Goal: Transaction & Acquisition: Purchase product/service

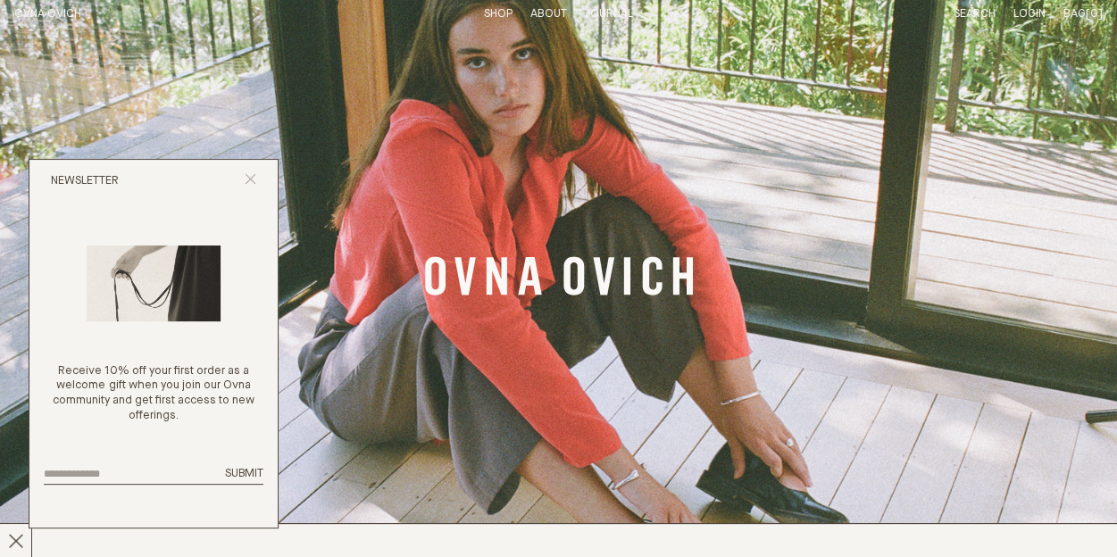
click at [247, 180] on icon "Close popup" at bounding box center [251, 179] width 12 height 12
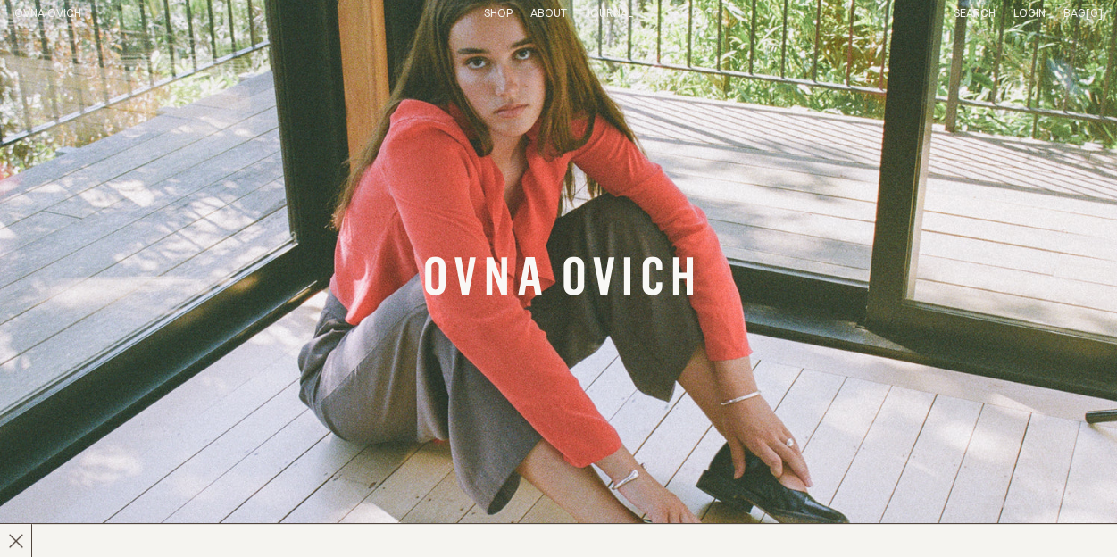
click at [495, 11] on link "Shop" at bounding box center [498, 14] width 29 height 12
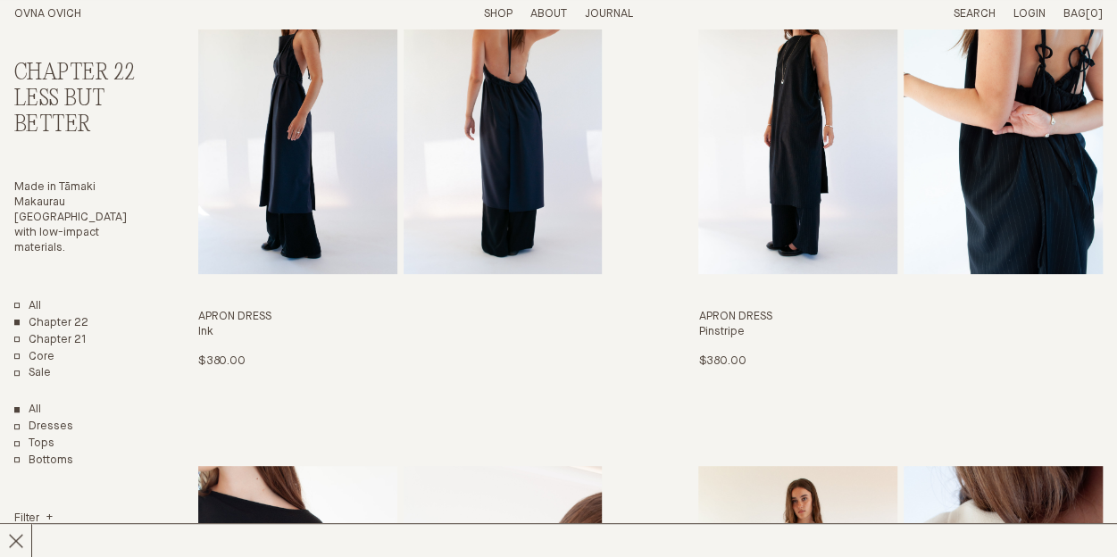
scroll to position [566, 0]
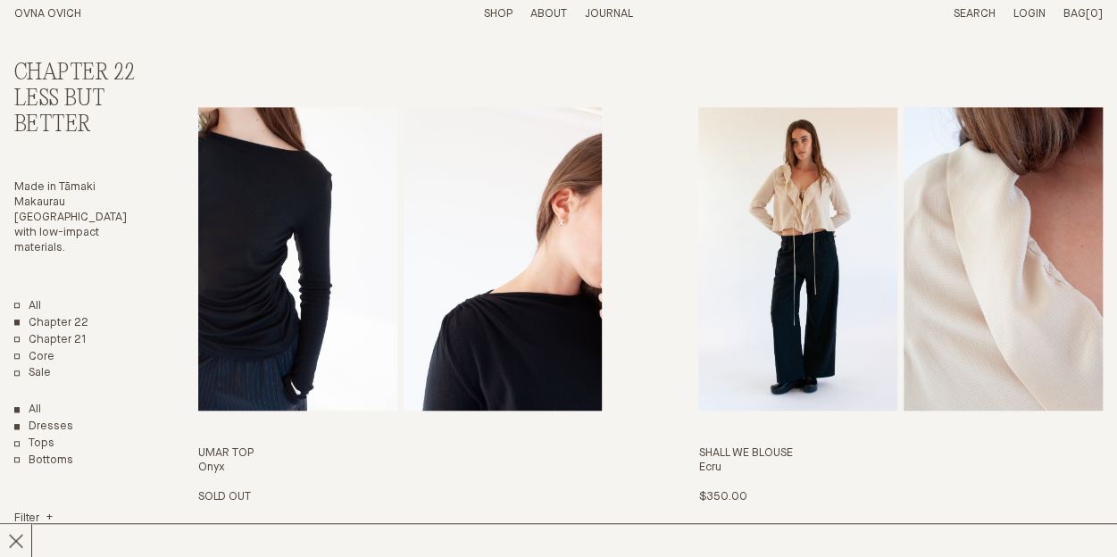
click at [45, 420] on link "Dresses" at bounding box center [43, 427] width 59 height 15
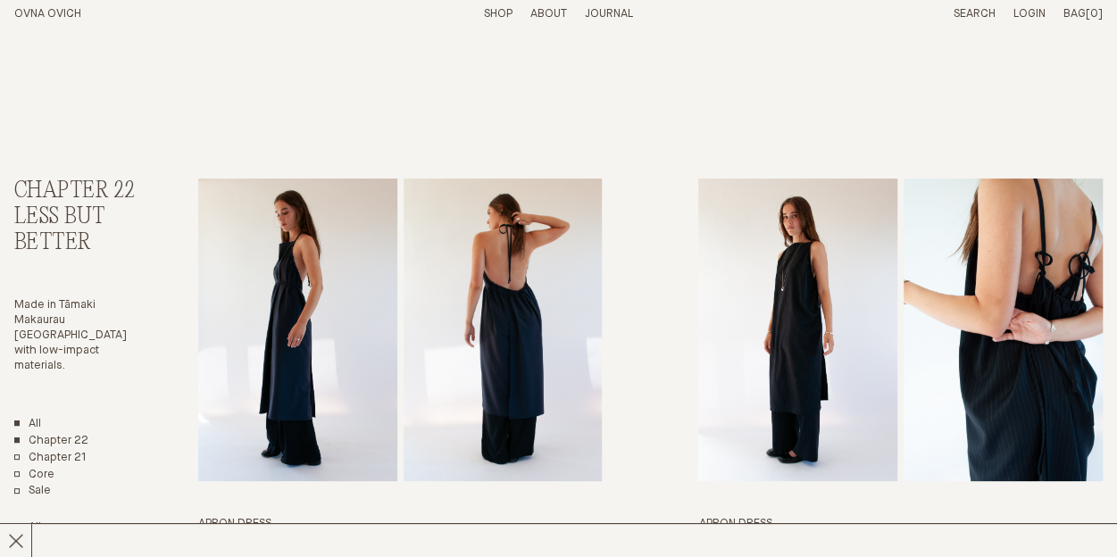
click at [25, 417] on link "All" at bounding box center [27, 424] width 27 height 15
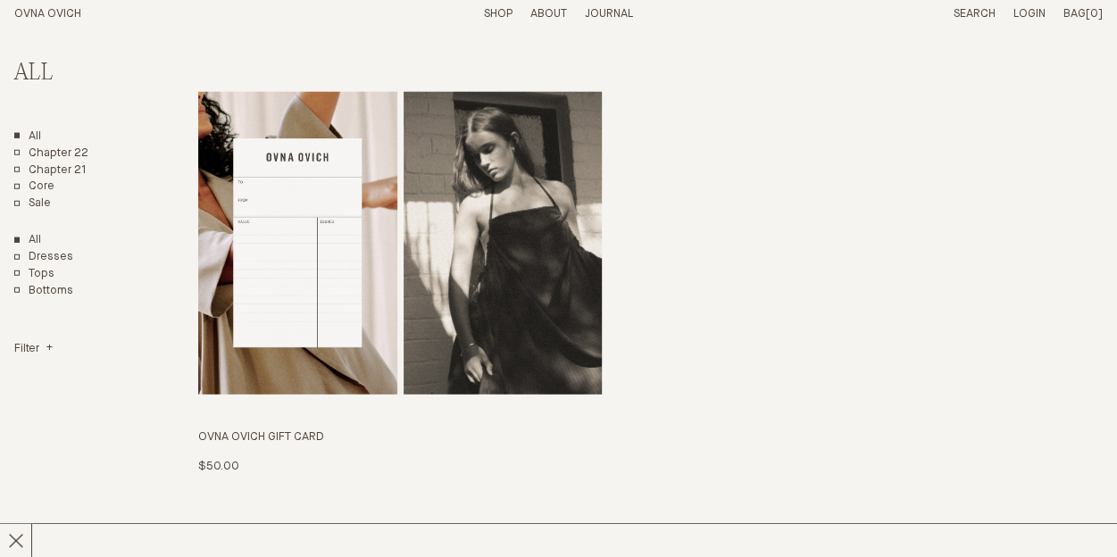
scroll to position [9015, 0]
